Goal: Transaction & Acquisition: Purchase product/service

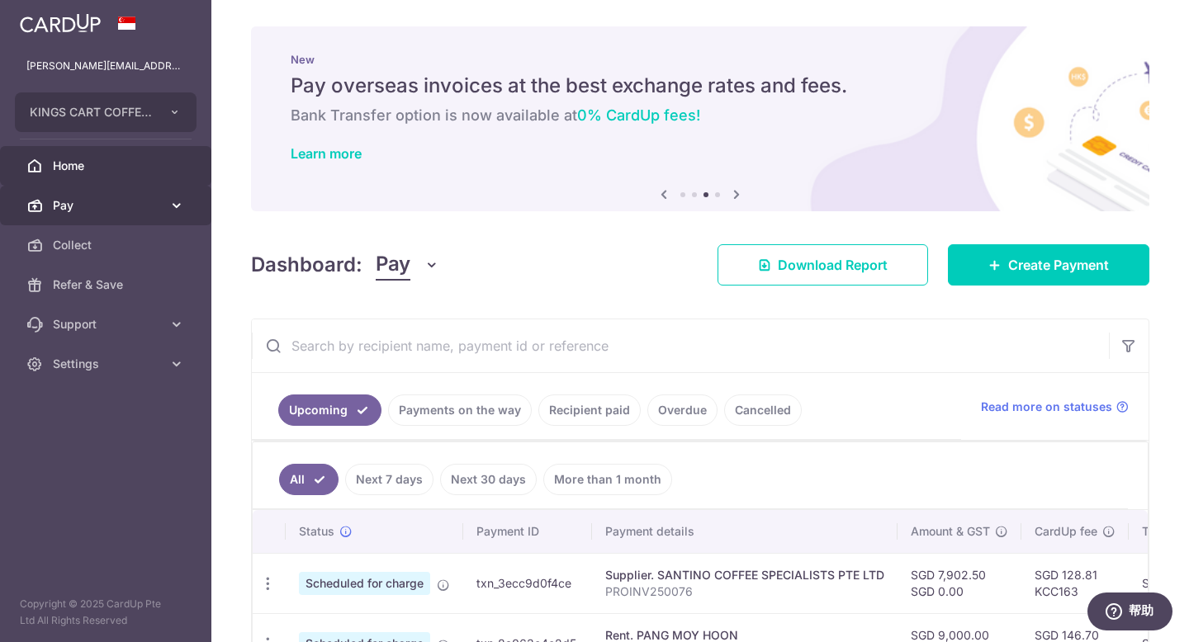
click at [154, 215] on link "Pay" at bounding box center [105, 206] width 211 height 40
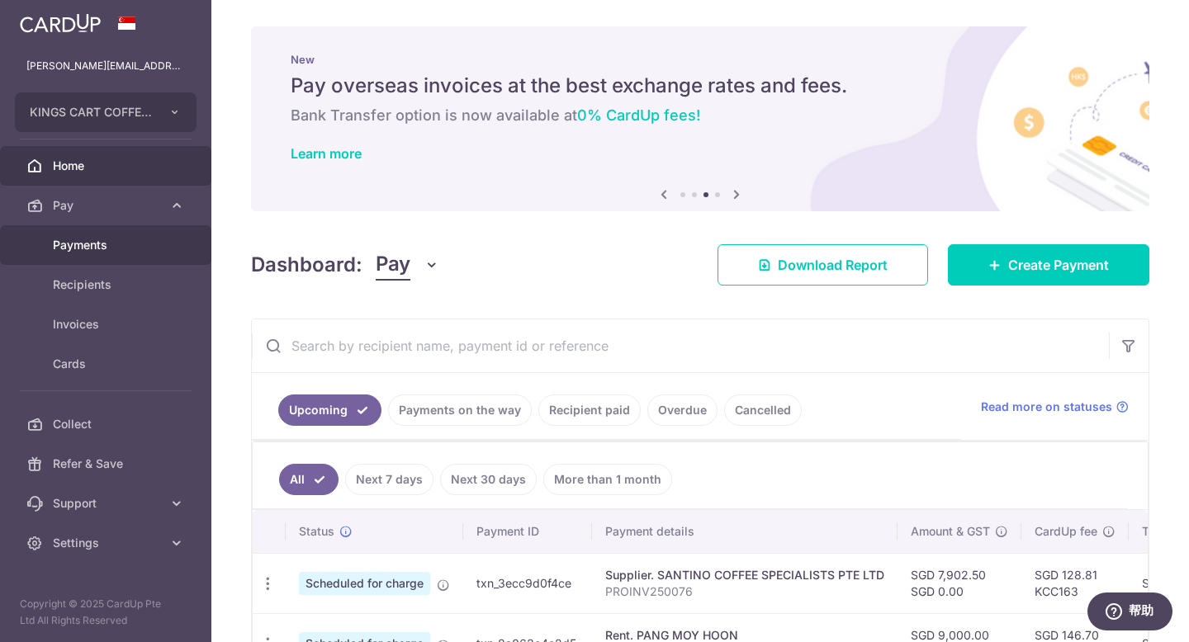
click at [86, 256] on link "Payments" at bounding box center [105, 245] width 211 height 40
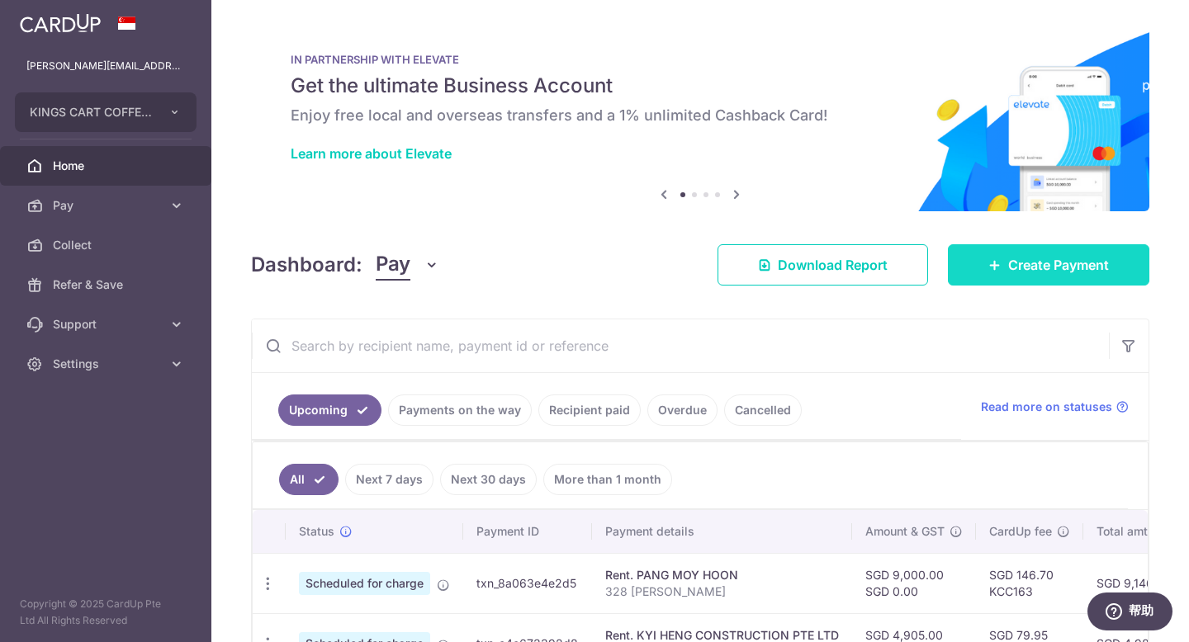
click at [1031, 272] on span "Create Payment" at bounding box center [1058, 265] width 101 height 20
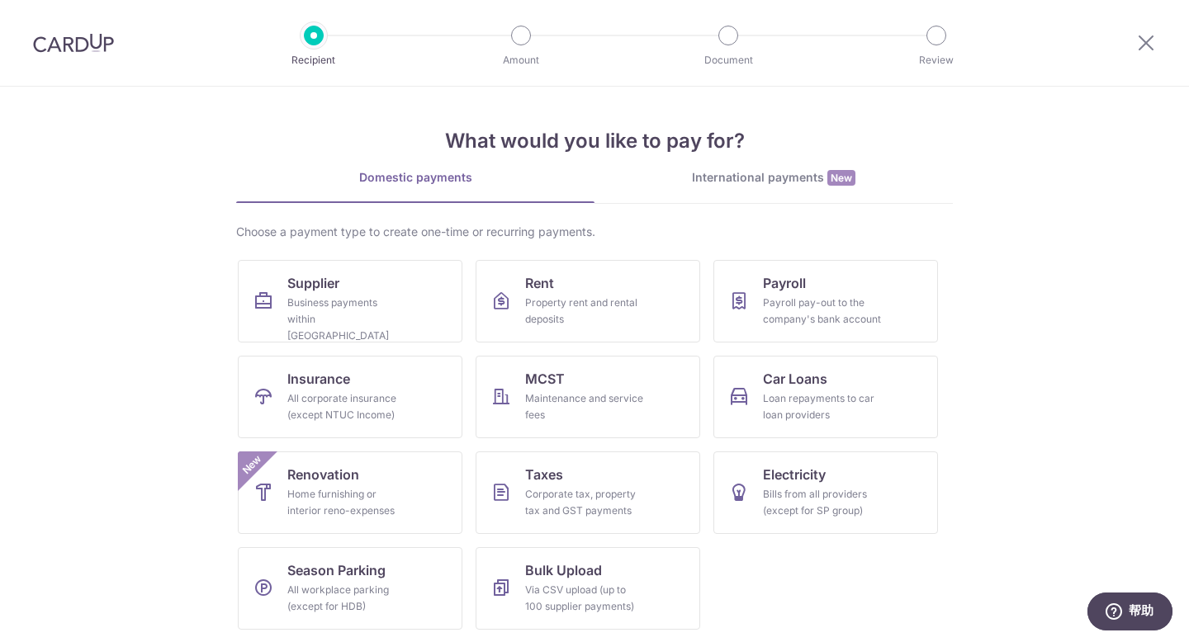
scroll to position [1, 0]
click at [601, 498] on div "Corporate tax, property tax and GST payments" at bounding box center [584, 502] width 119 height 33
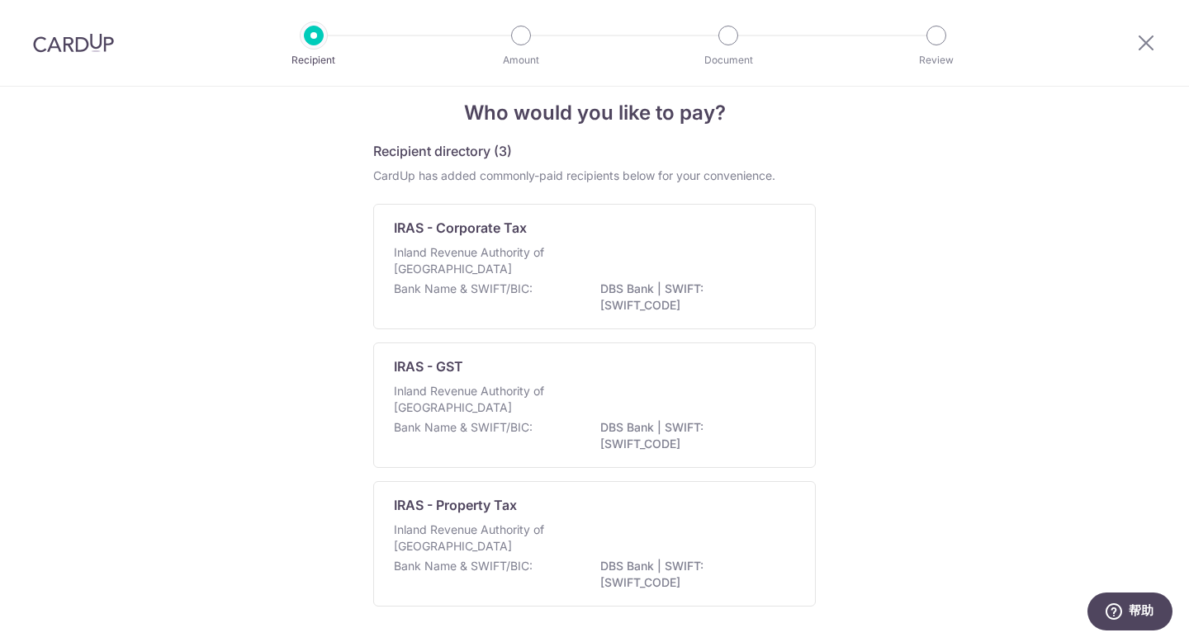
scroll to position [77, 0]
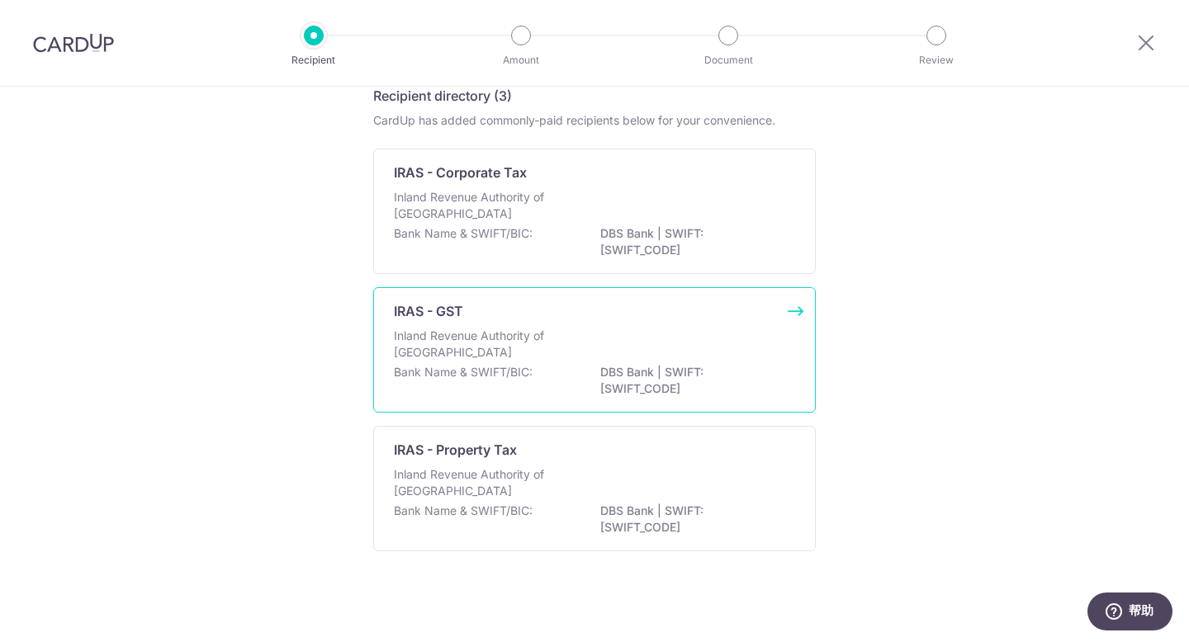
click at [680, 345] on div "Inland Revenue Authority of Singapore" at bounding box center [594, 346] width 401 height 36
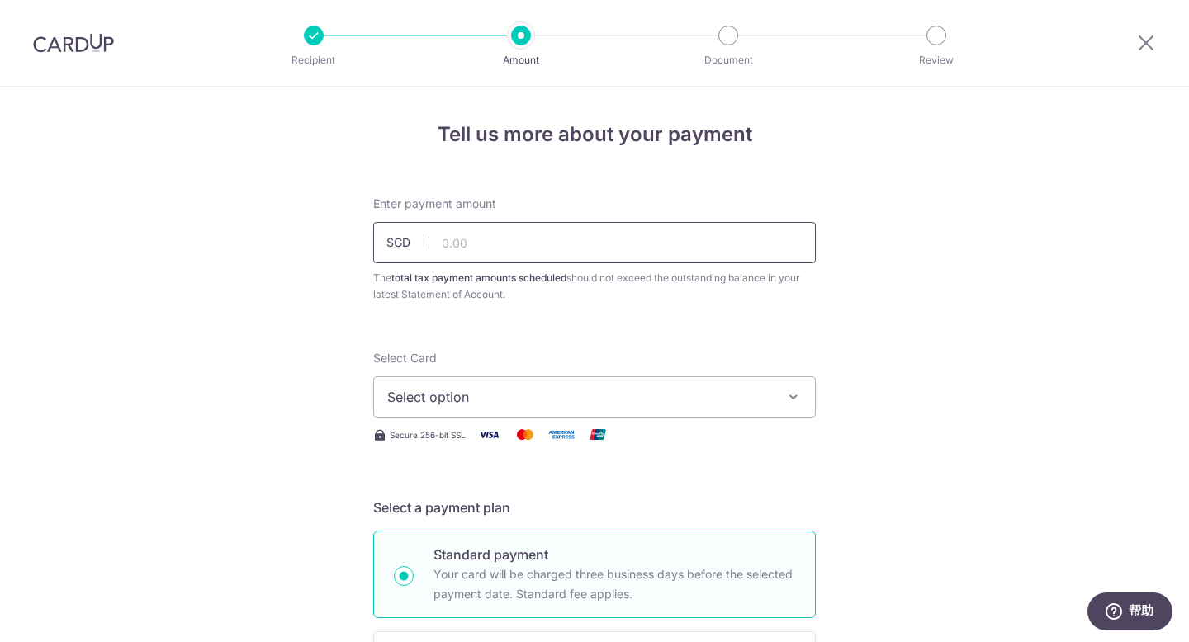
click at [519, 257] on input "text" at bounding box center [594, 242] width 443 height 41
click at [579, 242] on input "text" at bounding box center [594, 242] width 443 height 41
paste input "65,593.29"
drag, startPoint x: 526, startPoint y: 239, endPoint x: 524, endPoint y: 270, distance: 30.7
click at [526, 239] on input "65,593.29" at bounding box center [594, 242] width 443 height 41
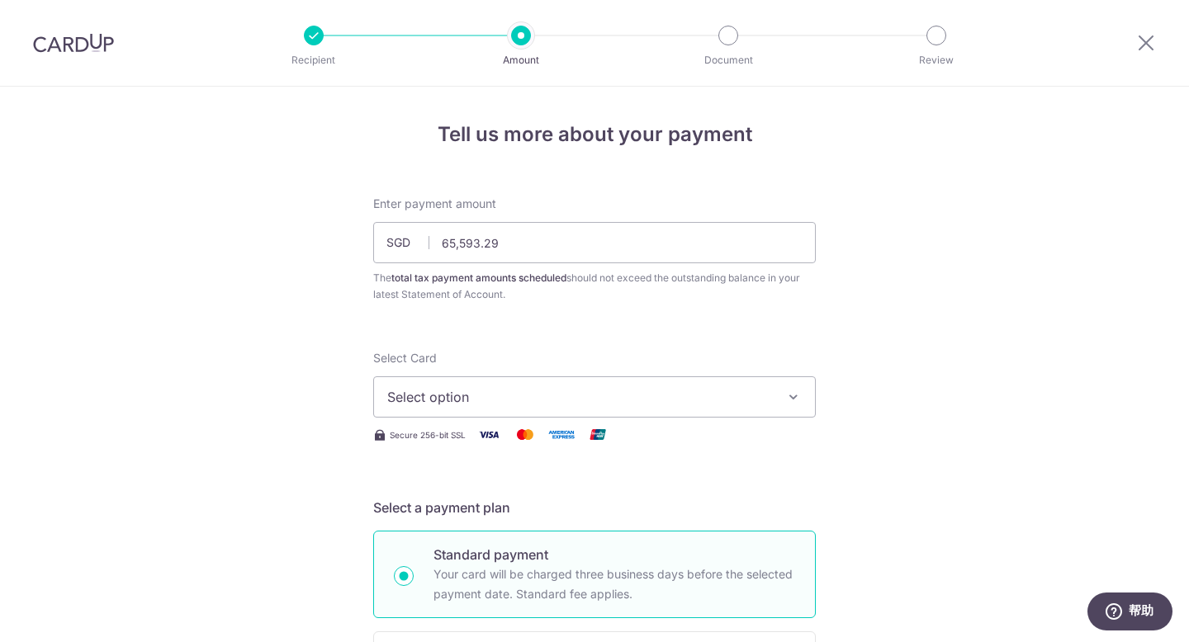
drag, startPoint x: 524, startPoint y: 272, endPoint x: 462, endPoint y: 244, distance: 69.1
click at [454, 242] on input "65,593.29" at bounding box center [594, 242] width 443 height 41
type input "65,593.29"
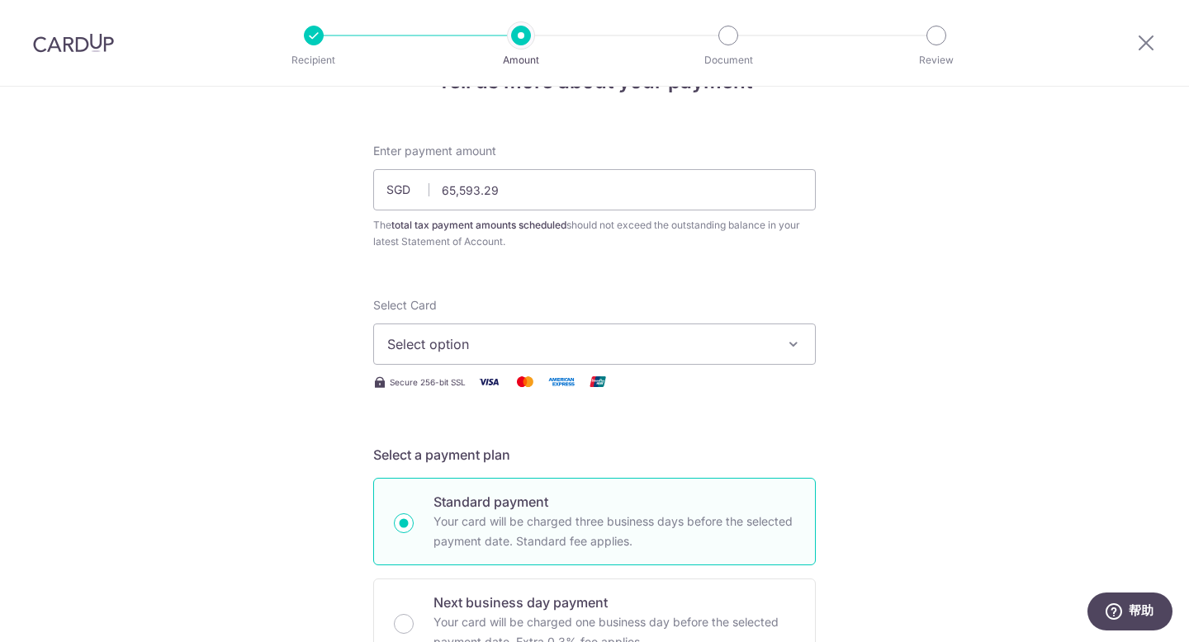
scroll to position [64, 0]
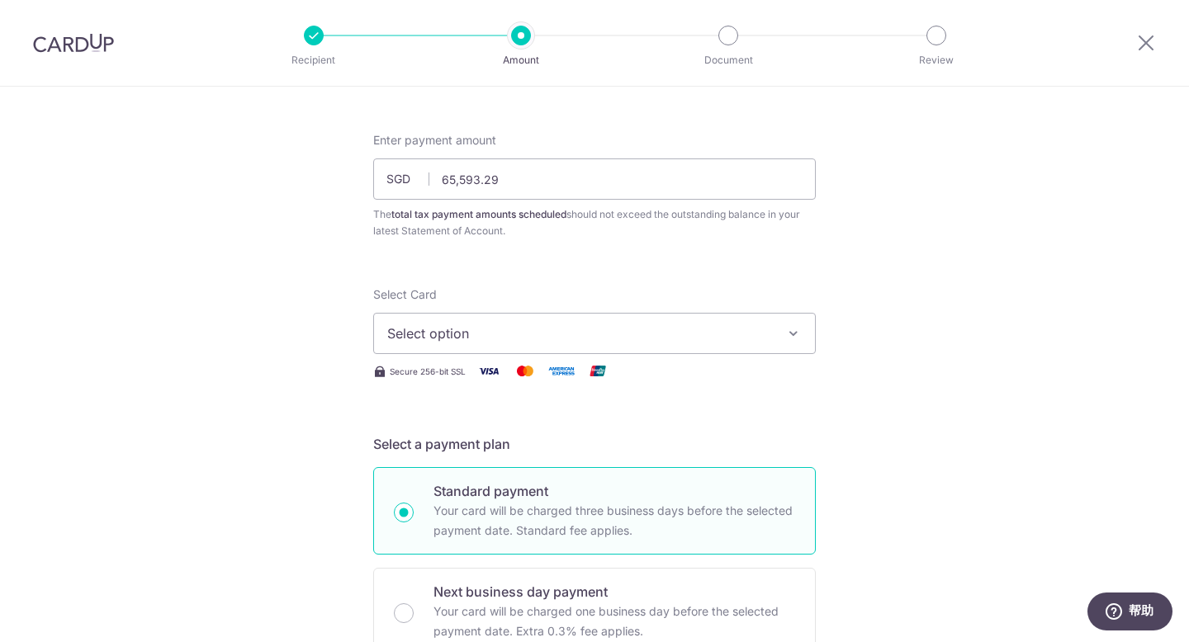
click at [678, 345] on button "Select option" at bounding box center [594, 333] width 443 height 41
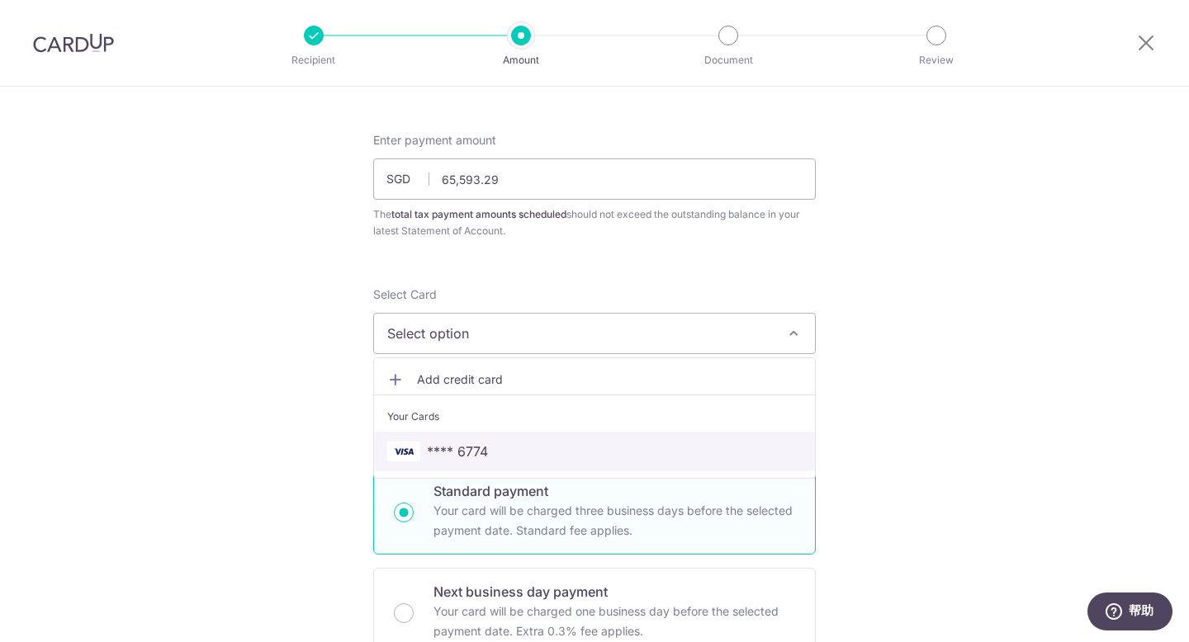
click at [452, 455] on span "**** 6774" at bounding box center [457, 452] width 61 height 20
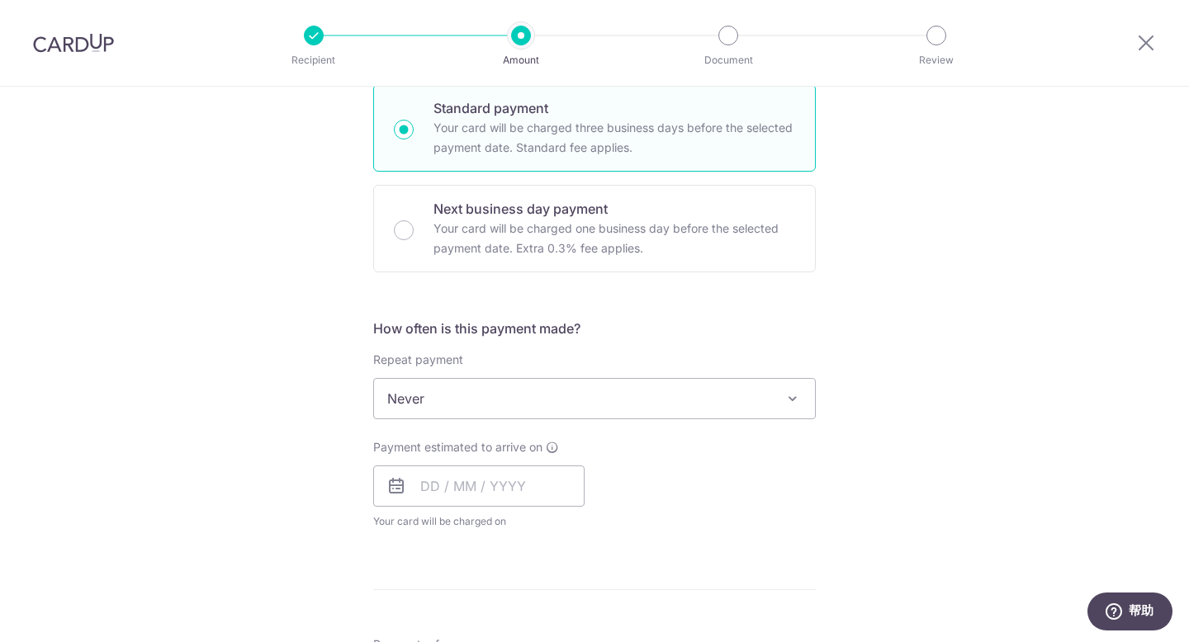
scroll to position [514, 0]
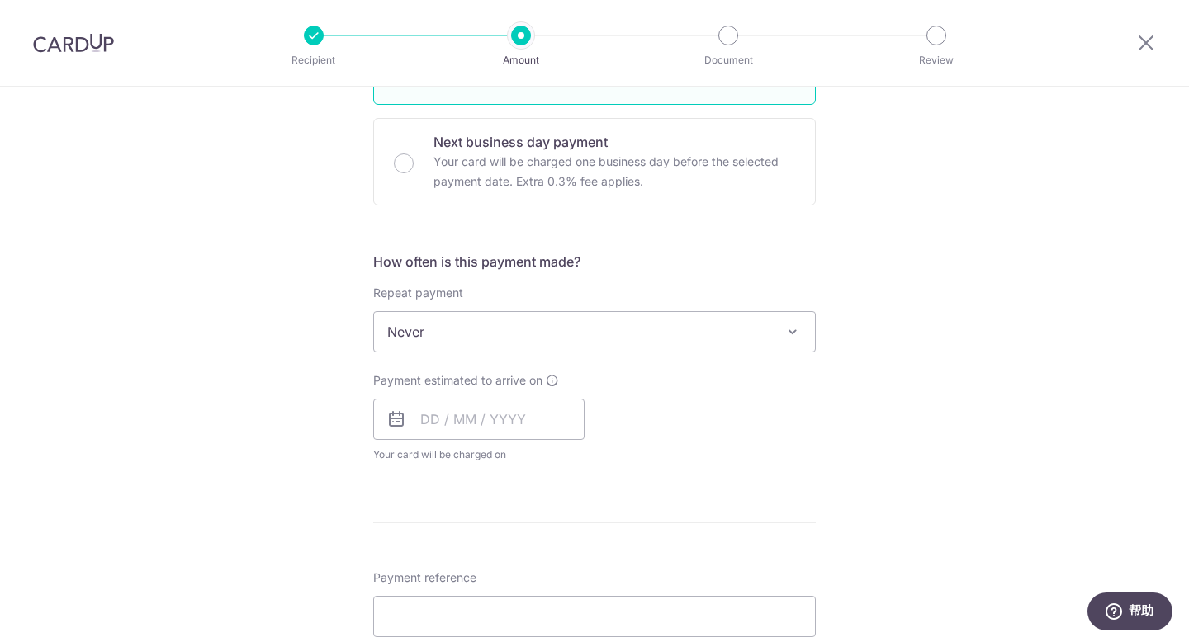
click at [681, 341] on span "Never" at bounding box center [594, 332] width 441 height 40
click at [959, 352] on div "Tell us more about your payment Enter payment amount SGD 65,593.29 65593.29 The…" at bounding box center [594, 395] width 1189 height 1644
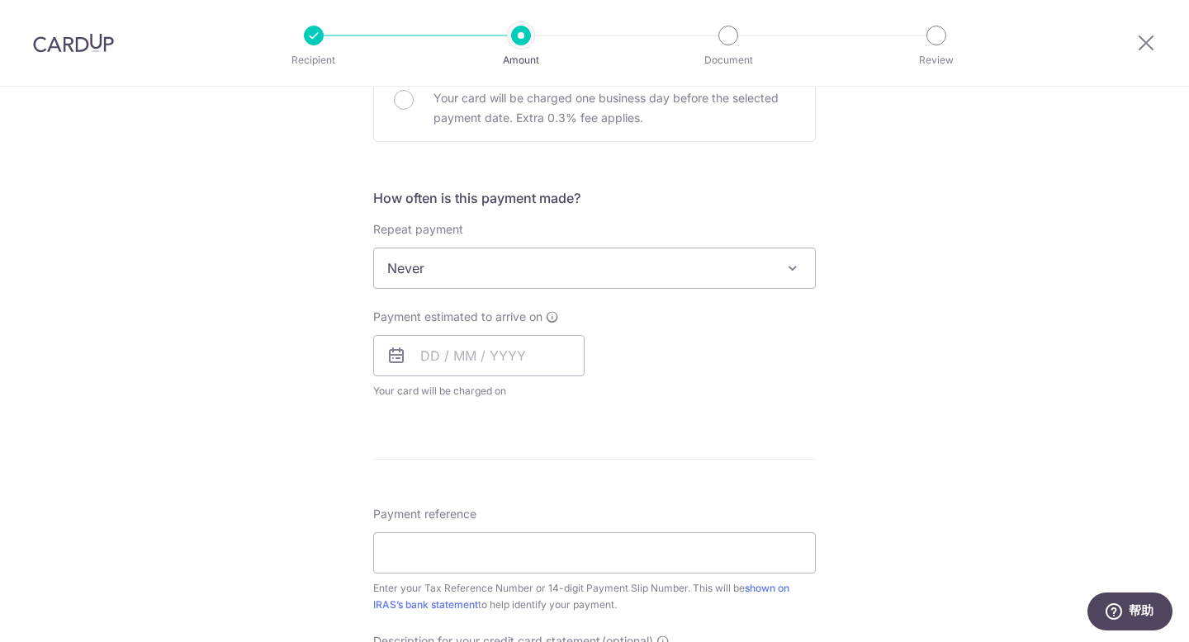
scroll to position [638, 0]
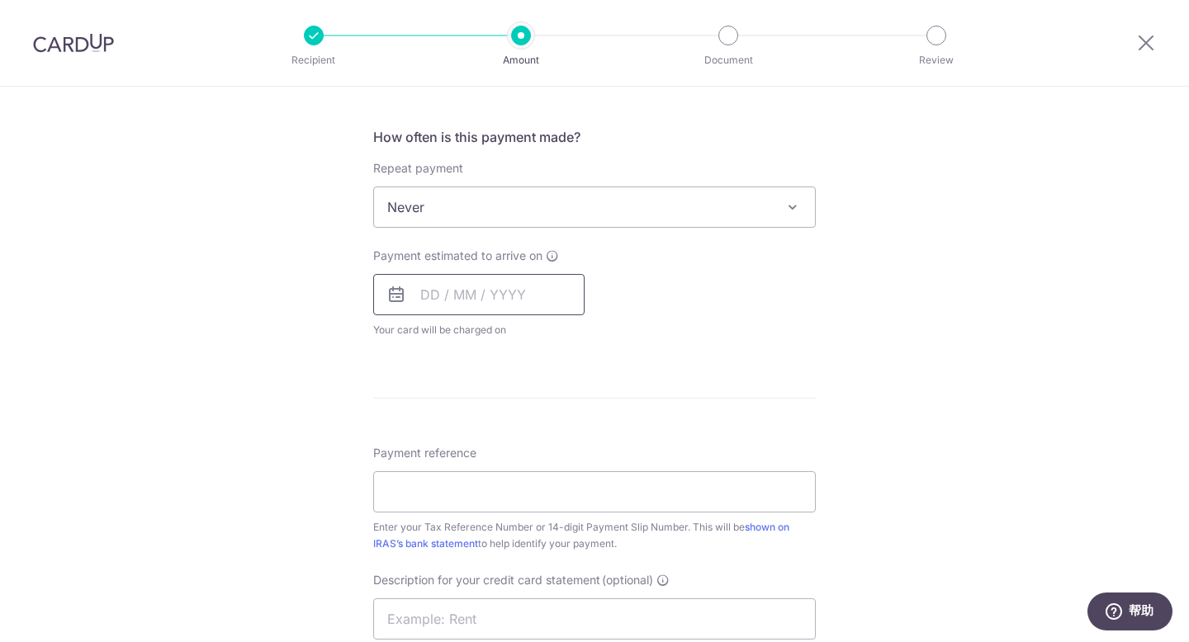
click at [551, 299] on input "text" at bounding box center [478, 294] width 211 height 41
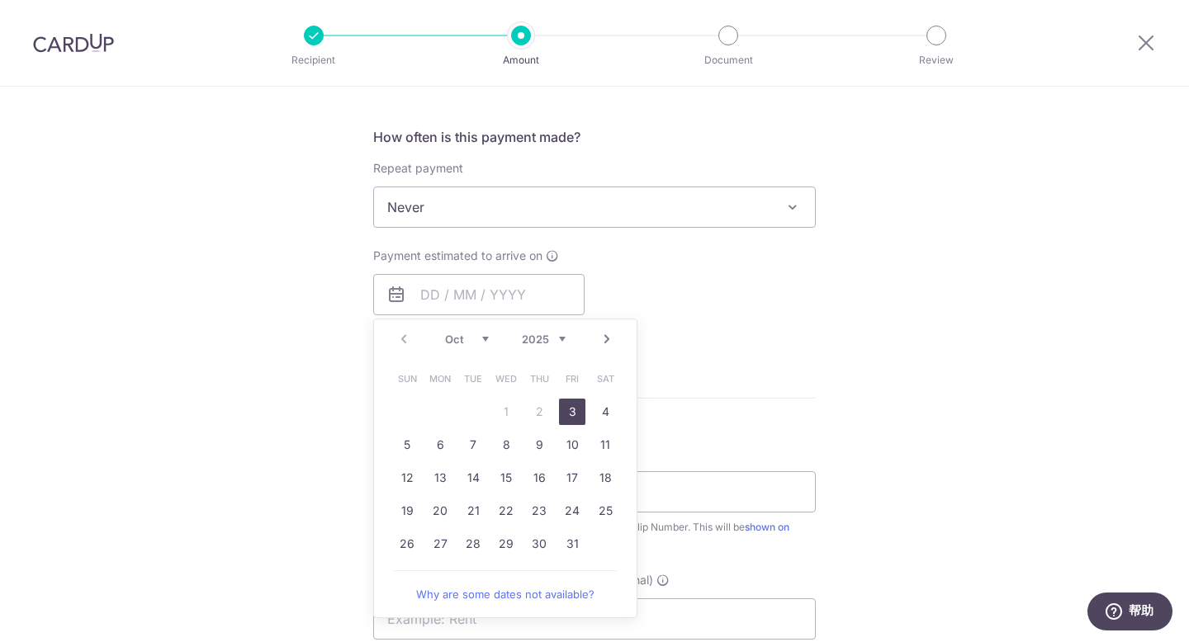
click at [571, 416] on link "3" at bounding box center [572, 412] width 26 height 26
type input "[DATE]"
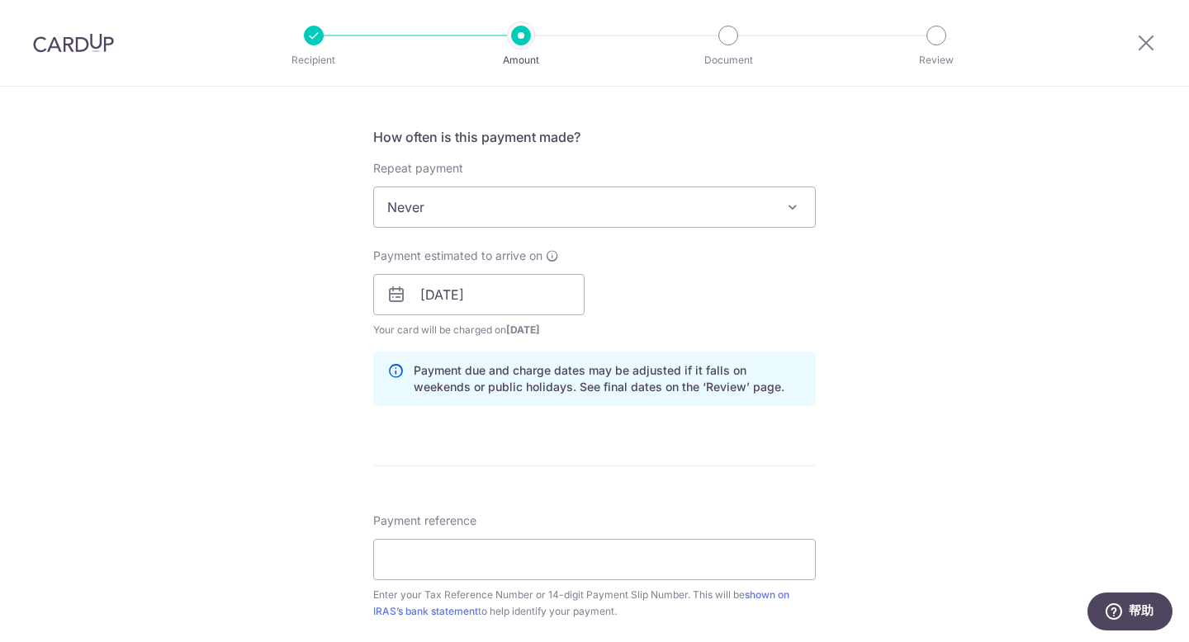
click at [925, 438] on div "Tell us more about your payment Enter payment amount SGD 65,593.29 65593.29 The…" at bounding box center [594, 304] width 1189 height 1712
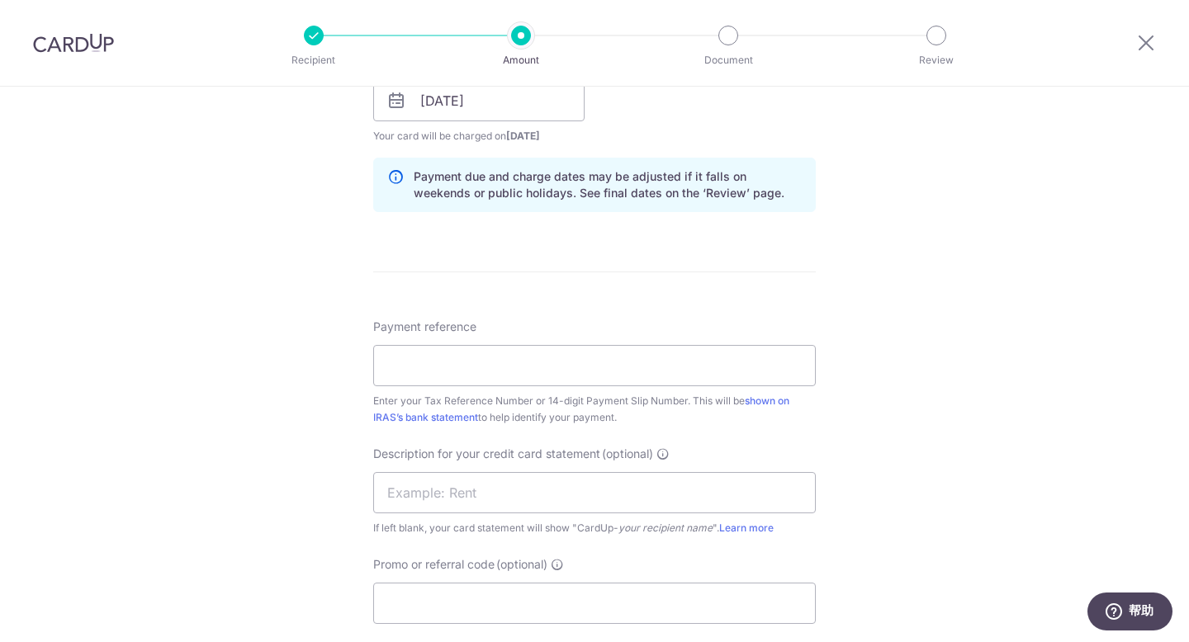
scroll to position [854, 0]
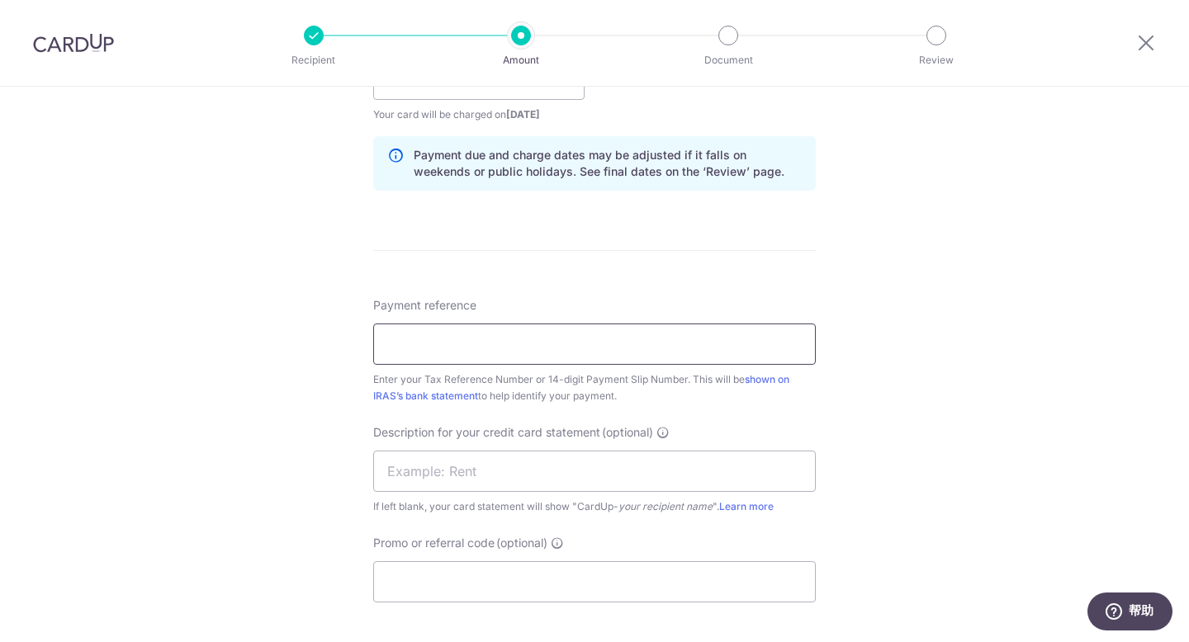
click at [639, 352] on input "Payment reference" at bounding box center [594, 344] width 443 height 41
type input "IRAS GST"
drag, startPoint x: 614, startPoint y: 479, endPoint x: 656, endPoint y: 465, distance: 45.2
click at [614, 479] on input "text" at bounding box center [594, 471] width 443 height 41
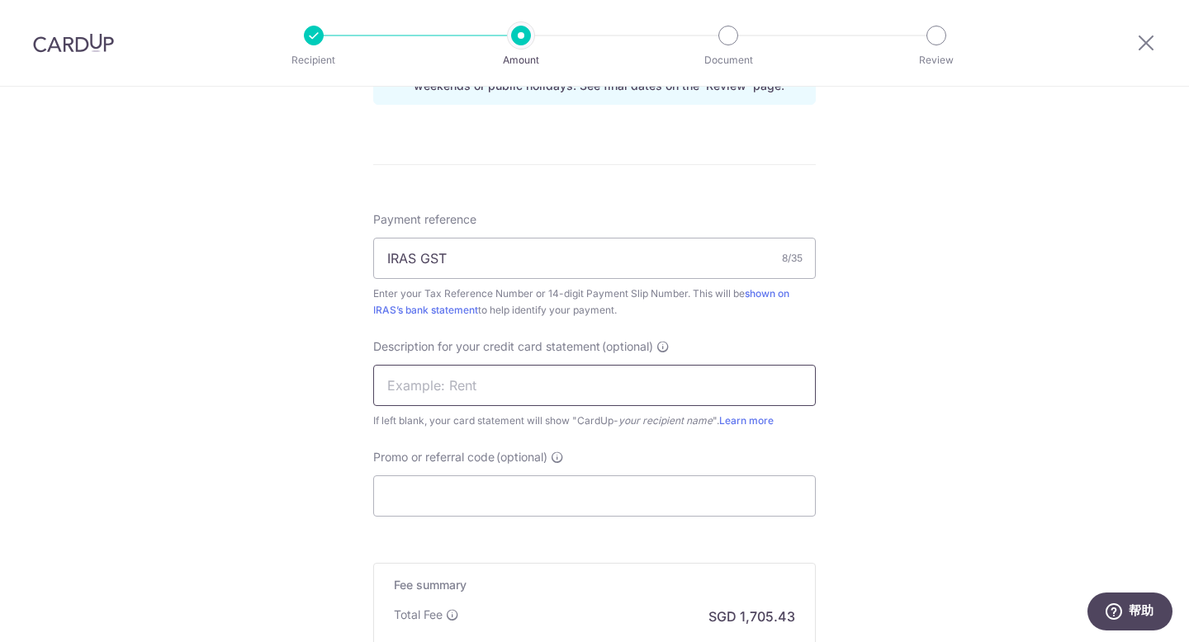
scroll to position [950, 0]
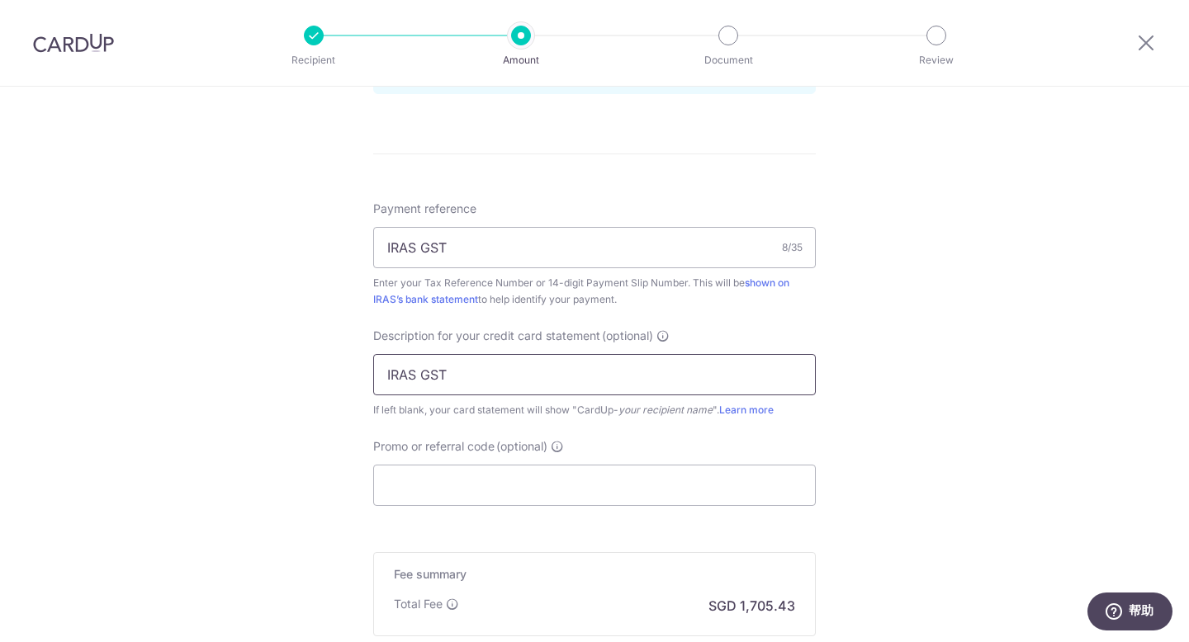
type input "IRAS GST"
click at [730, 497] on input "Promo or referral code (optional)" at bounding box center [594, 485] width 443 height 41
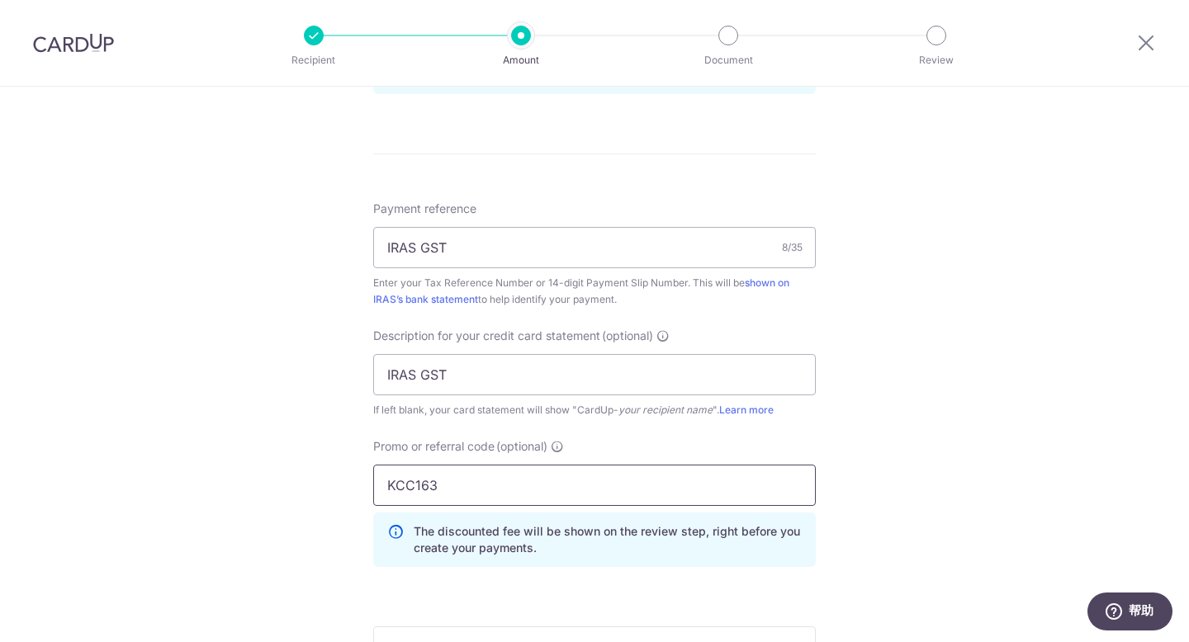
type input "KCC163"
click at [1003, 446] on div "Tell us more about your payment Enter payment amount SGD 65,593.29 65593.29 The…" at bounding box center [594, 29] width 1189 height 1786
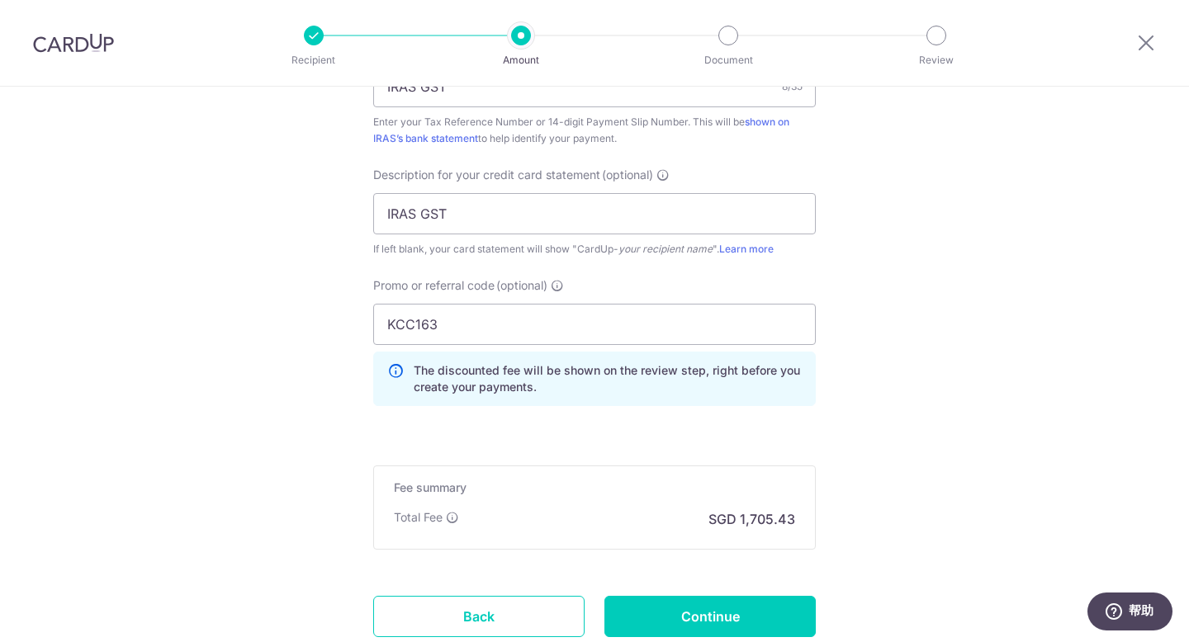
scroll to position [1190, 0]
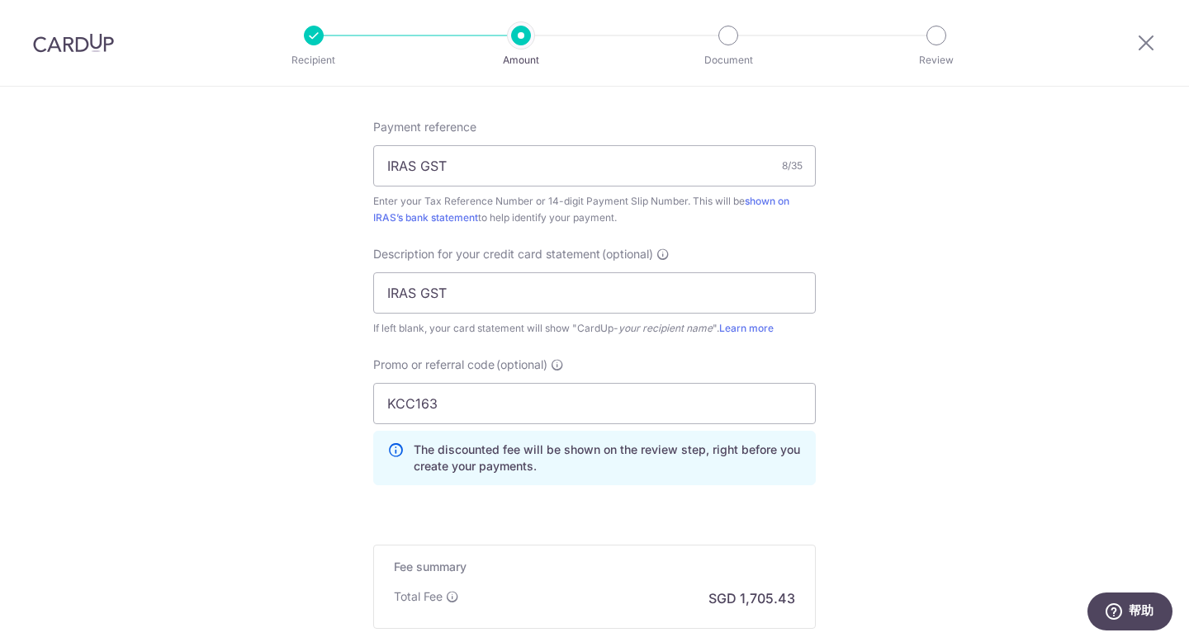
scroll to position [1117, 0]
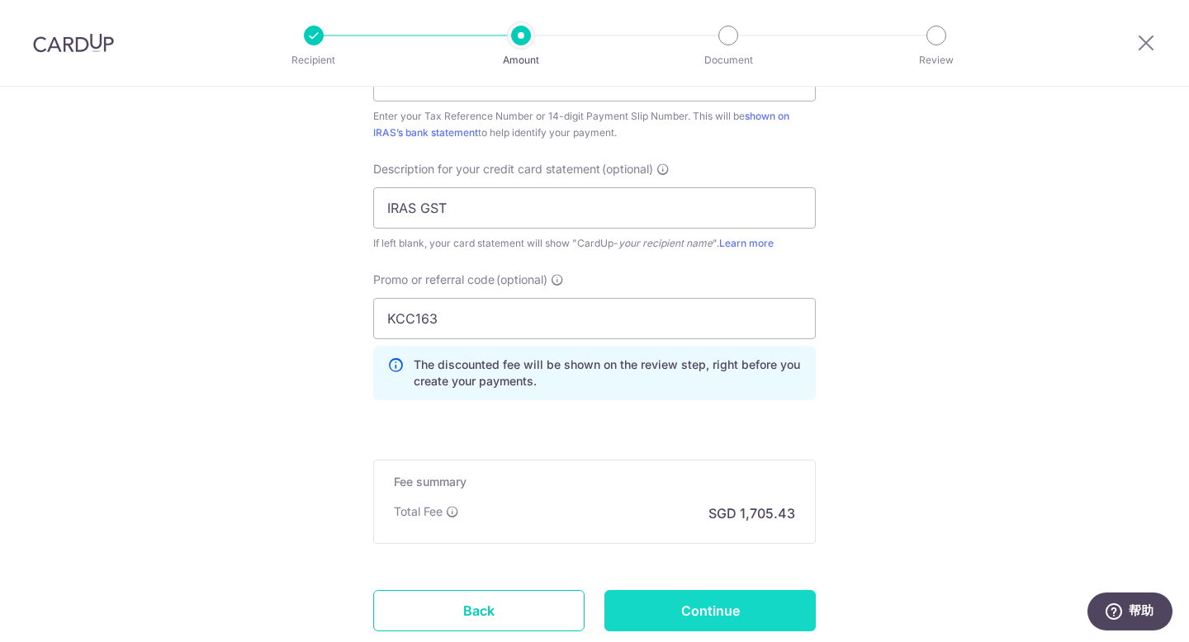
click at [720, 600] on input "Continue" at bounding box center [709, 610] width 211 height 41
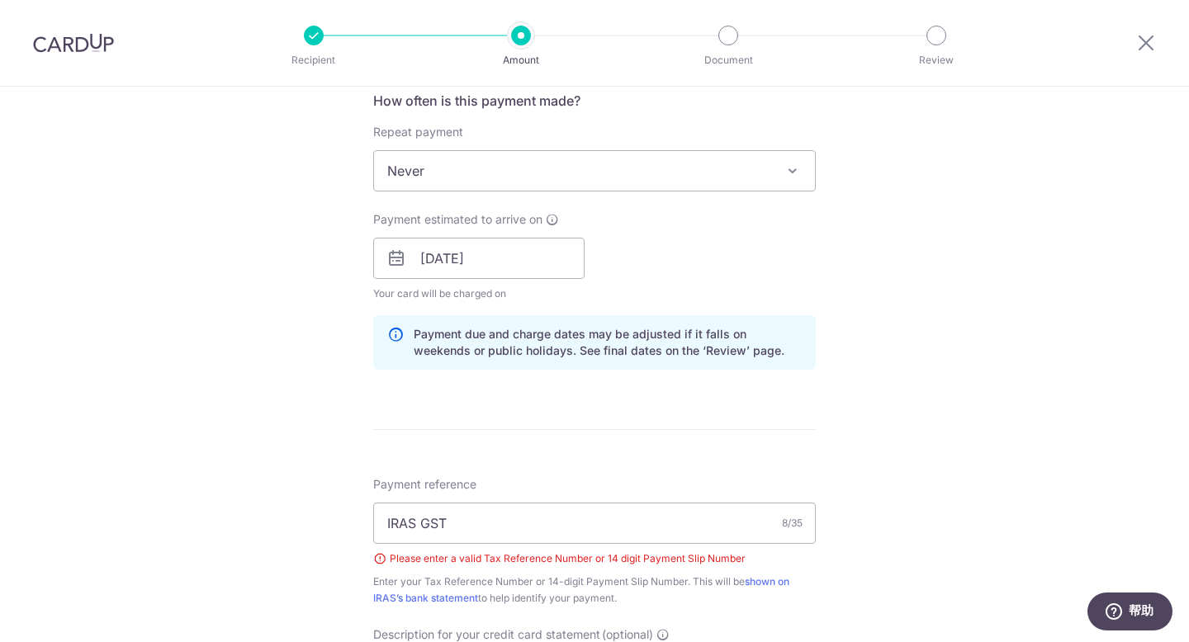
scroll to position [881, 0]
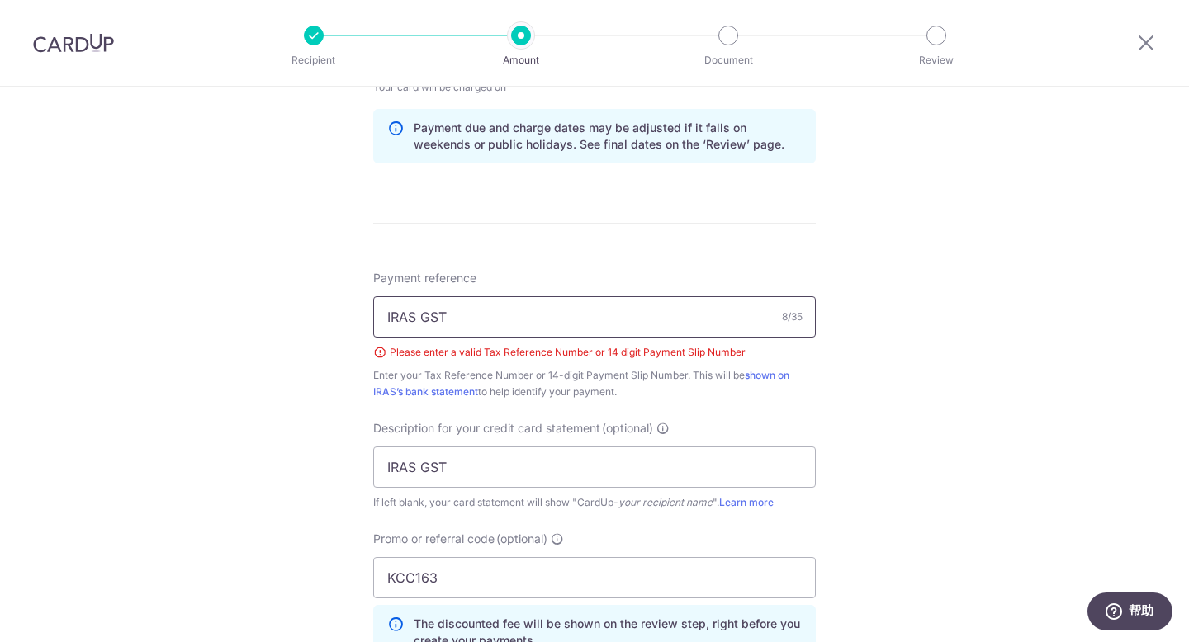
click at [590, 323] on input "IRAS GST" at bounding box center [594, 316] width 443 height 41
drag, startPoint x: 513, startPoint y: 324, endPoint x: 240, endPoint y: 301, distance: 273.5
click at [240, 301] on div "Tell us more about your payment Enter payment amount SGD 65,593.29 65593.29 The…" at bounding box center [594, 110] width 1189 height 1809
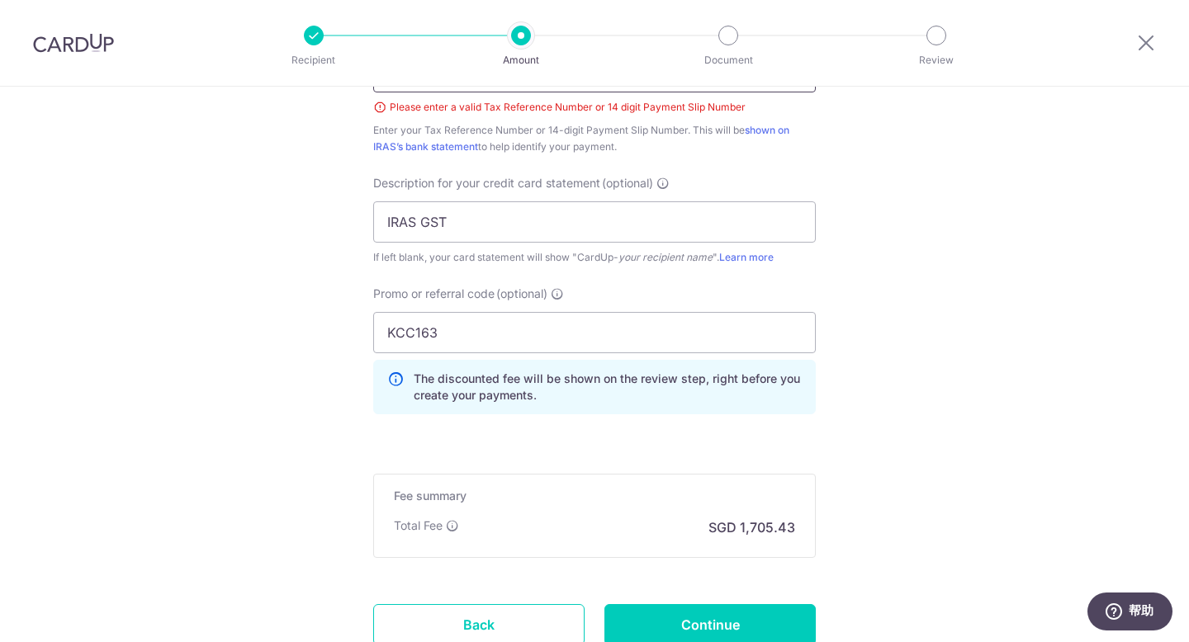
scroll to position [956, 0]
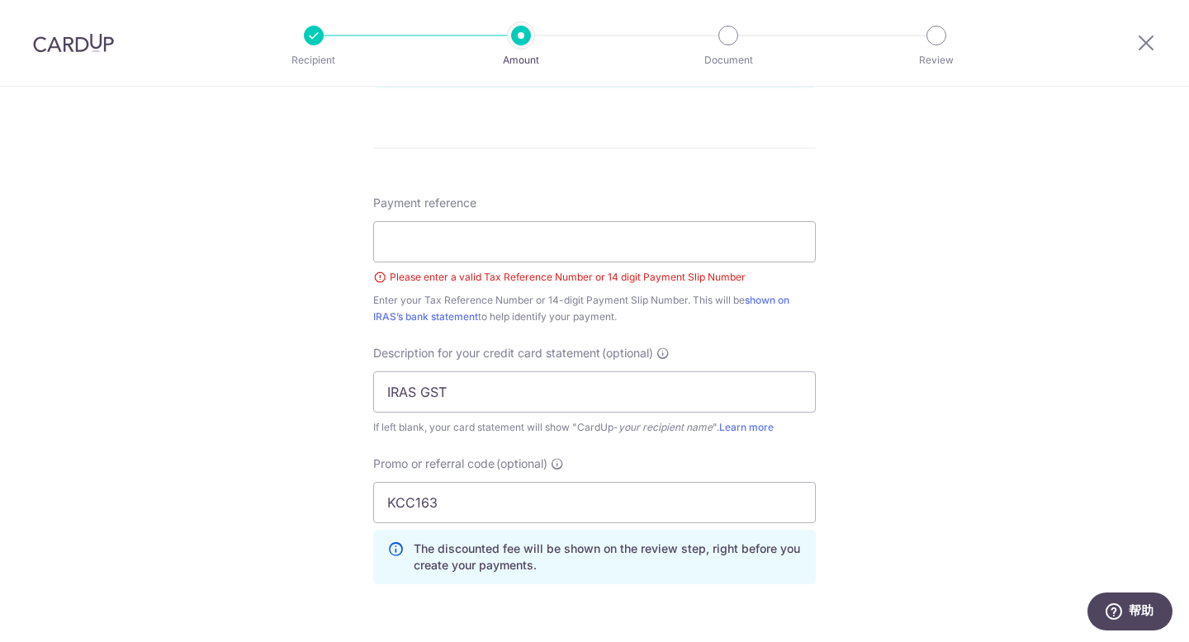
click at [971, 263] on div "Tell us more about your payment Enter payment amount SGD 65,593.29 65593.29 The…" at bounding box center [594, 35] width 1189 height 1809
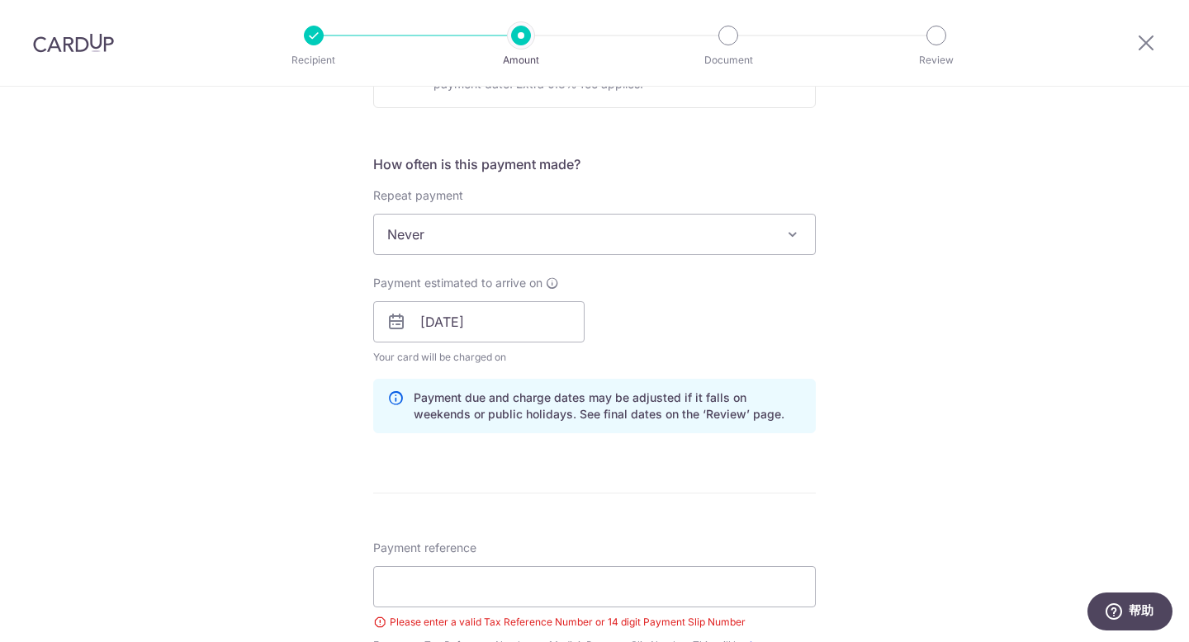
scroll to position [601, 0]
